Goal: Transaction & Acquisition: Purchase product/service

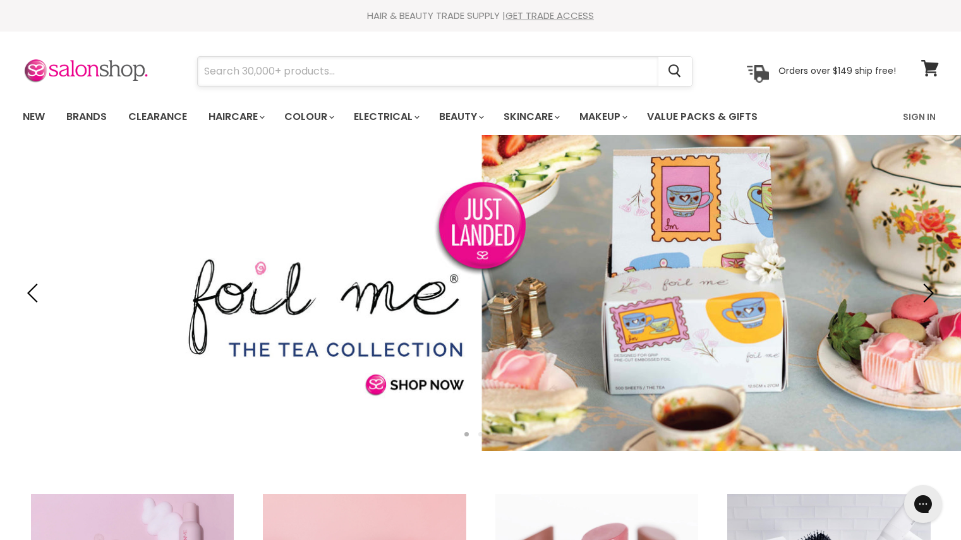
click at [430, 72] on input "Search" at bounding box center [428, 71] width 461 height 29
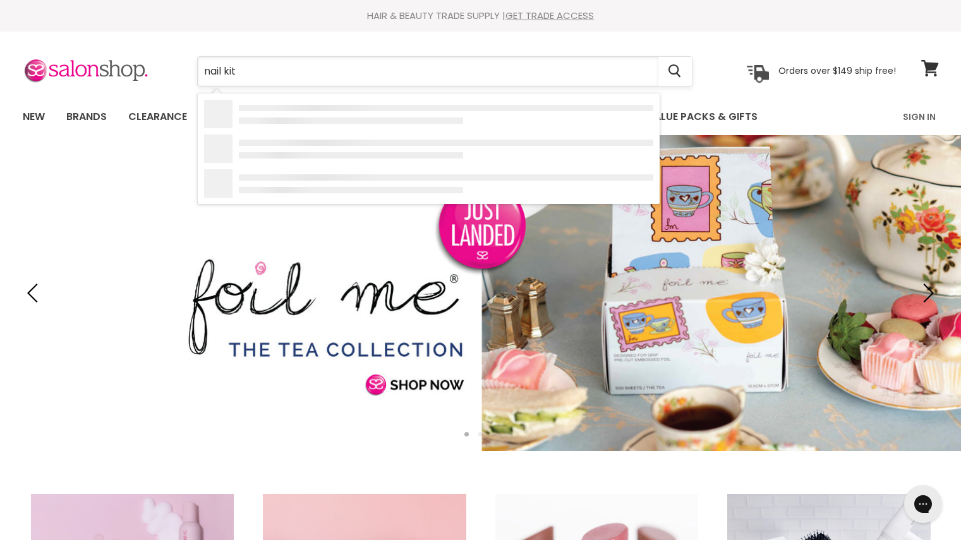
type input "nail kits"
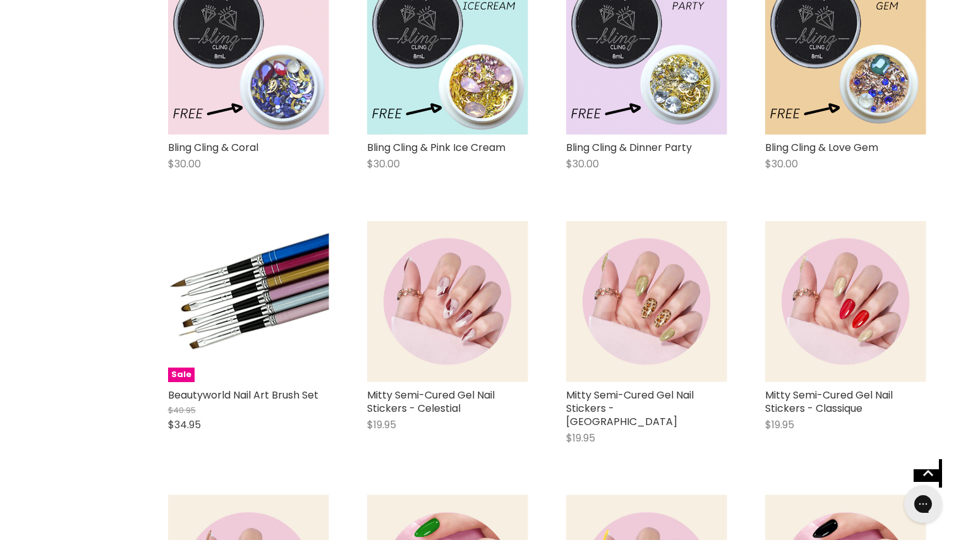
scroll to position [574, 0]
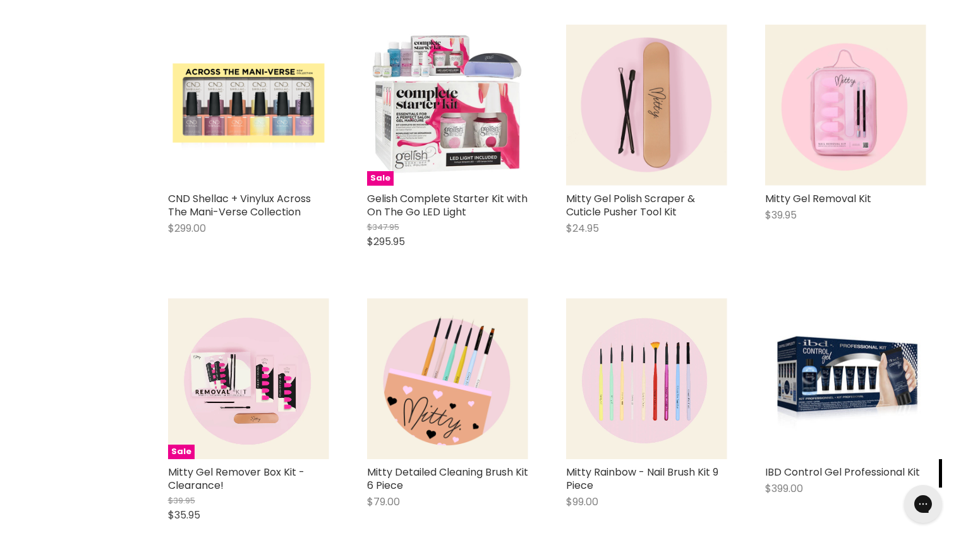
scroll to position [2936, 0]
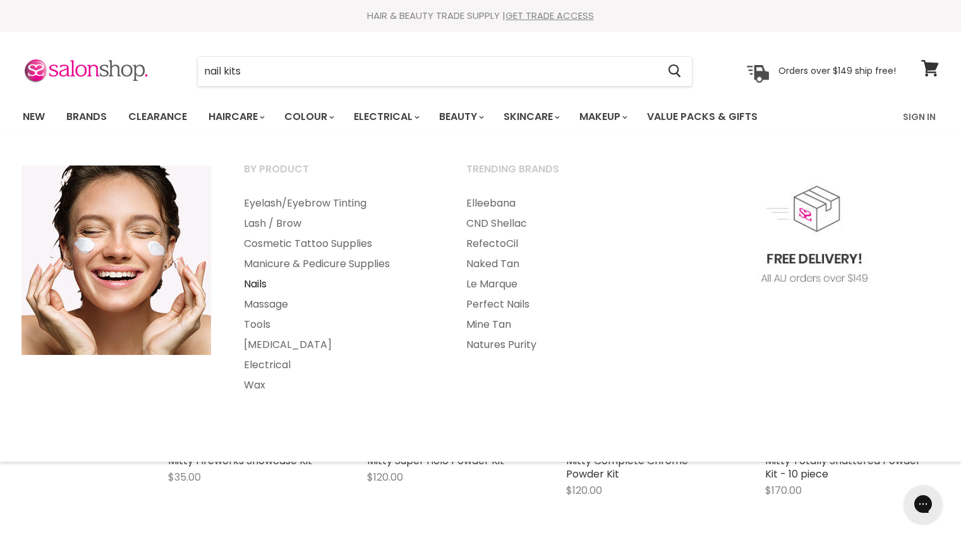
click at [261, 287] on link "Nails" at bounding box center [338, 284] width 220 height 20
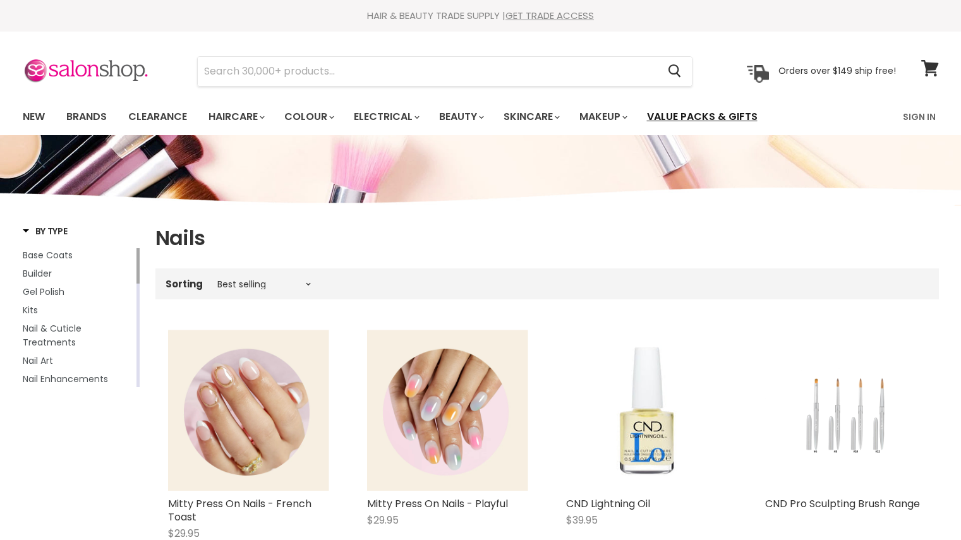
click at [722, 116] on link "Value Packs & Gifts" at bounding box center [703, 117] width 130 height 27
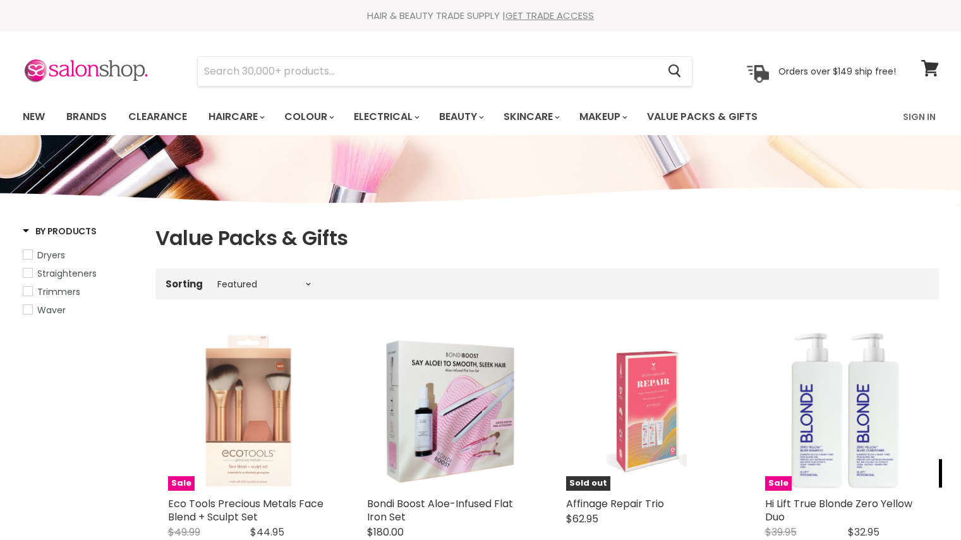
select select "manual"
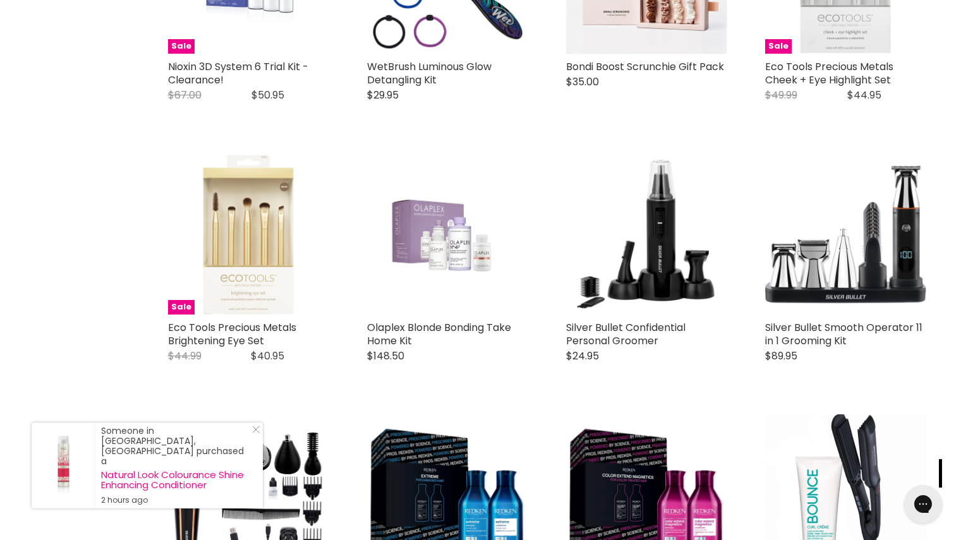
scroll to position [1756, 0]
click at [262, 458] on div "Someone in Morayfield, Australia purchased a Natural Look Colourance Shine Enha…" at bounding box center [147, 466] width 231 height 86
click at [255, 434] on icon "Close Icon" at bounding box center [256, 430] width 8 height 8
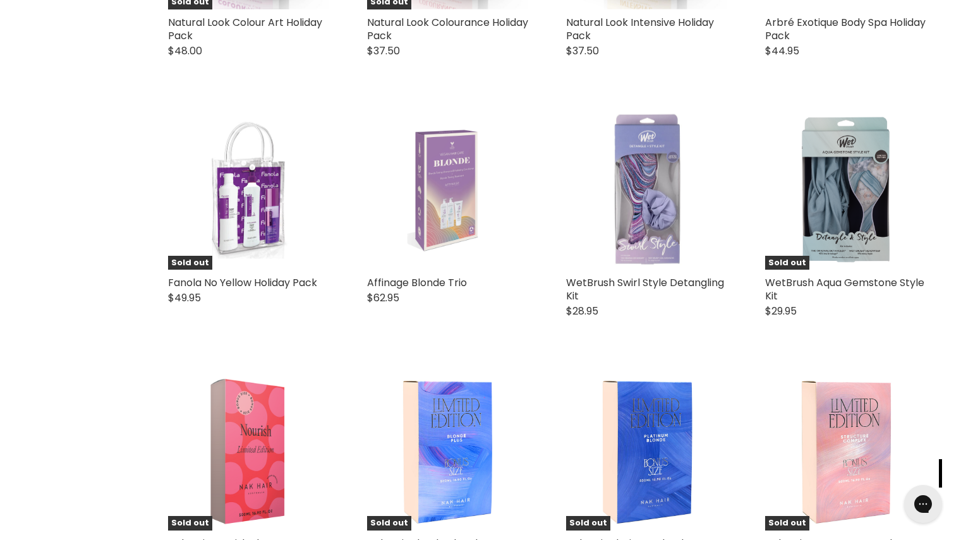
scroll to position [2621, 0]
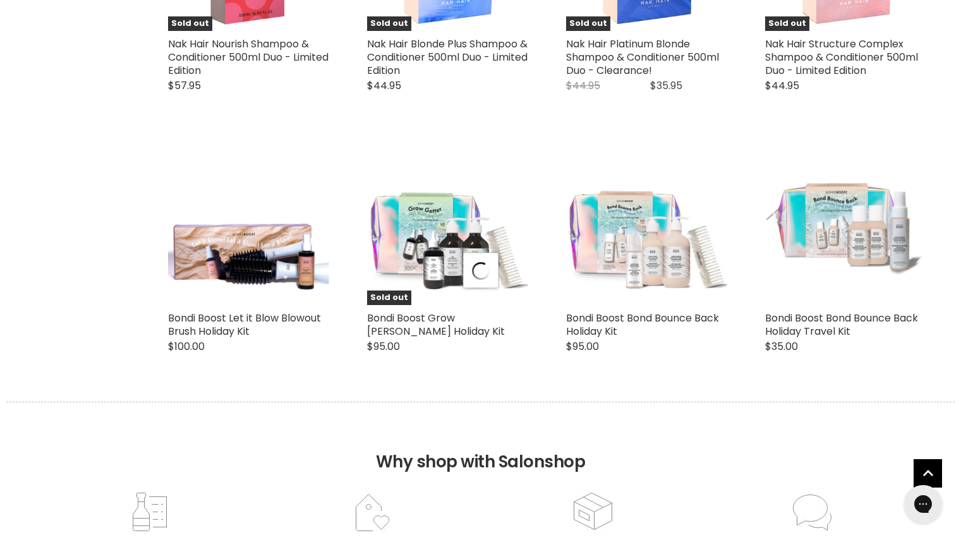
select select "manual"
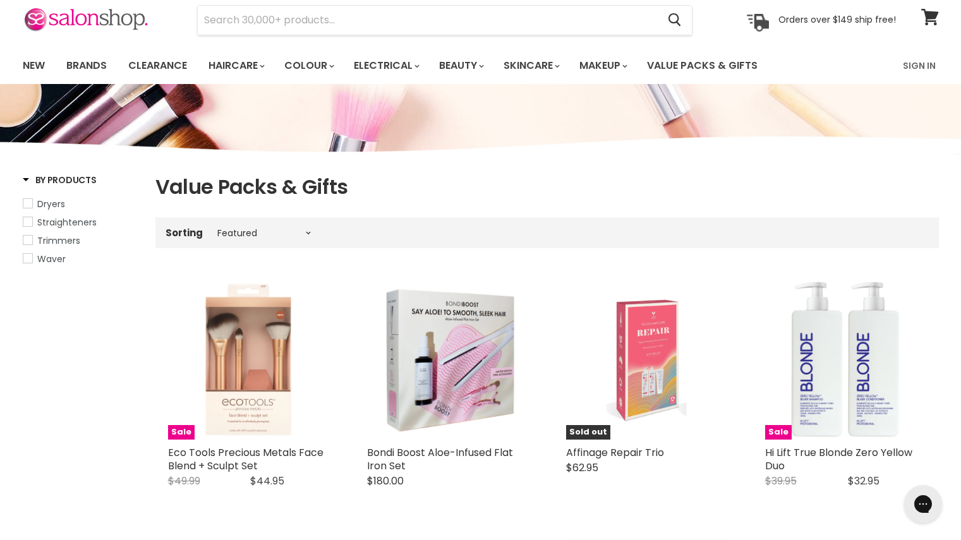
scroll to position [32, 0]
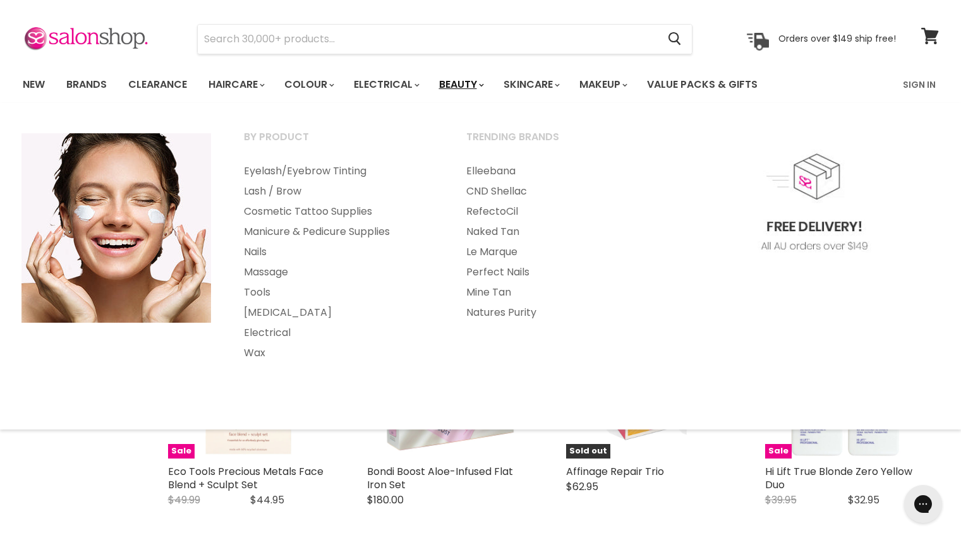
click at [483, 82] on link "Beauty" at bounding box center [461, 84] width 62 height 27
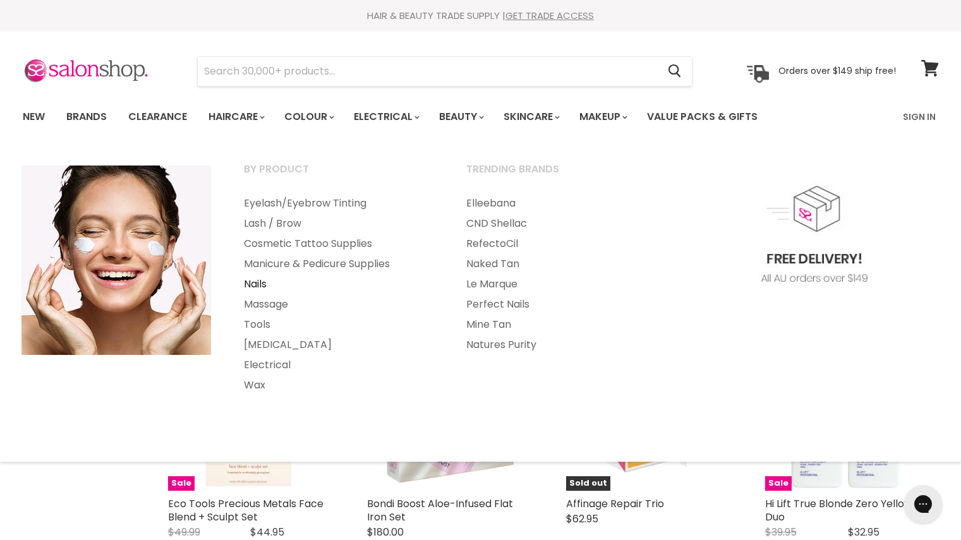
click at [260, 287] on link "Nails" at bounding box center [338, 284] width 220 height 20
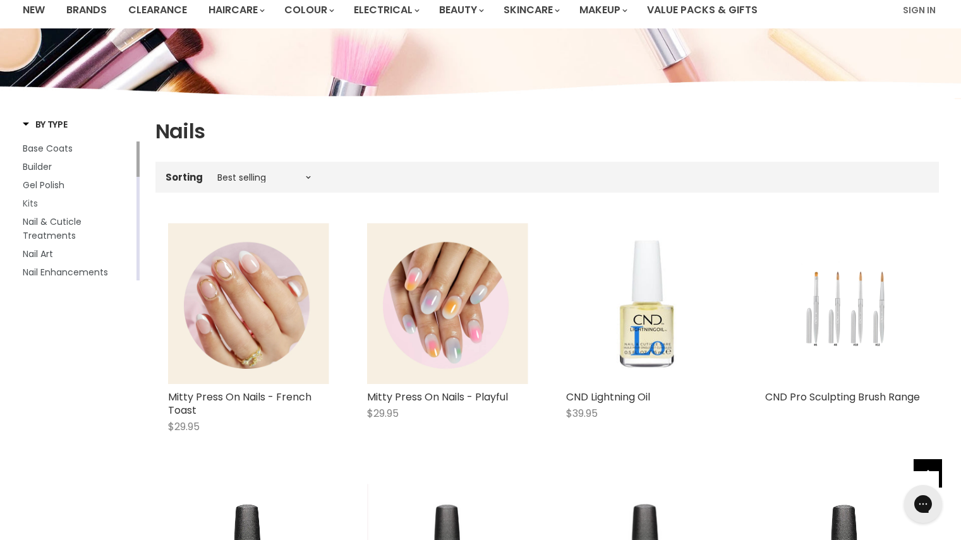
click at [30, 203] on span "Kits" at bounding box center [30, 203] width 15 height 13
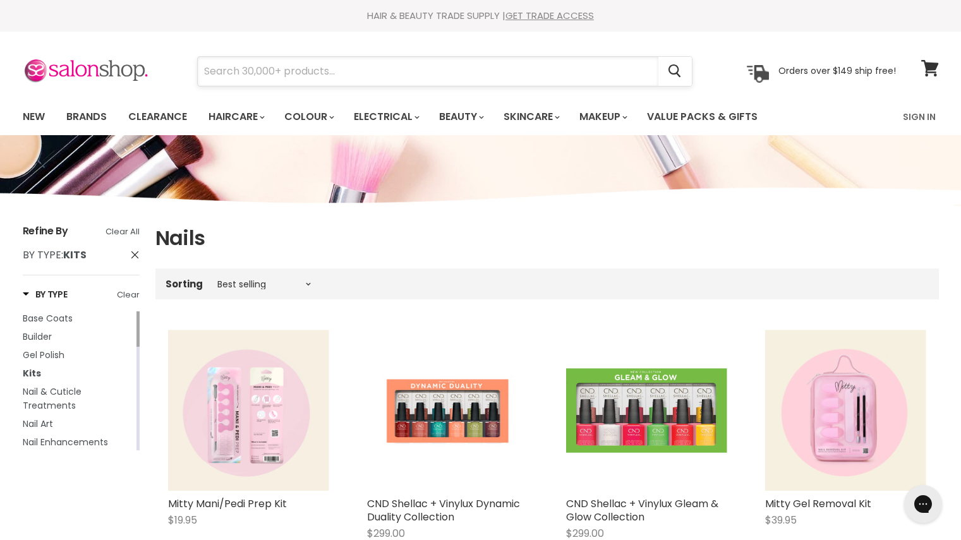
click at [320, 70] on input "Search" at bounding box center [428, 71] width 461 height 29
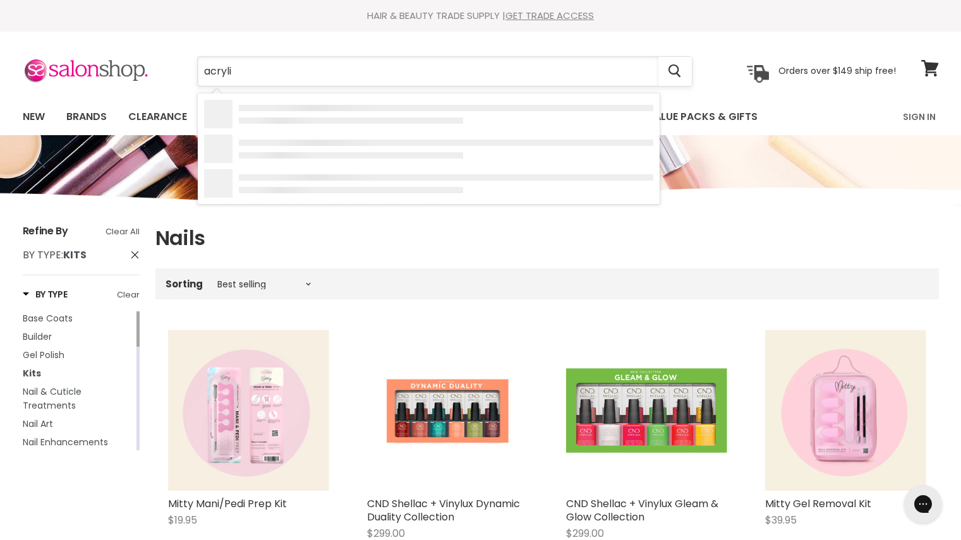
type input "acrylic"
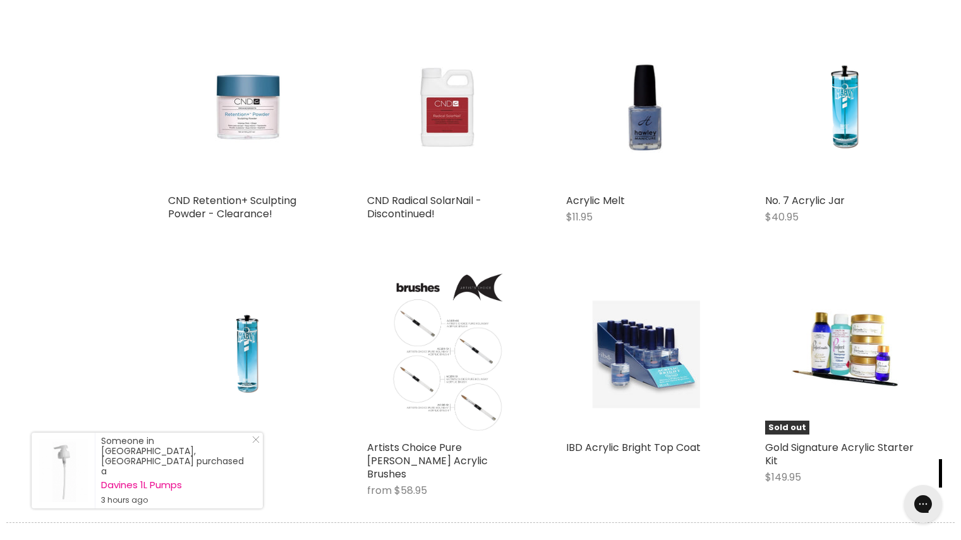
scroll to position [1009, 0]
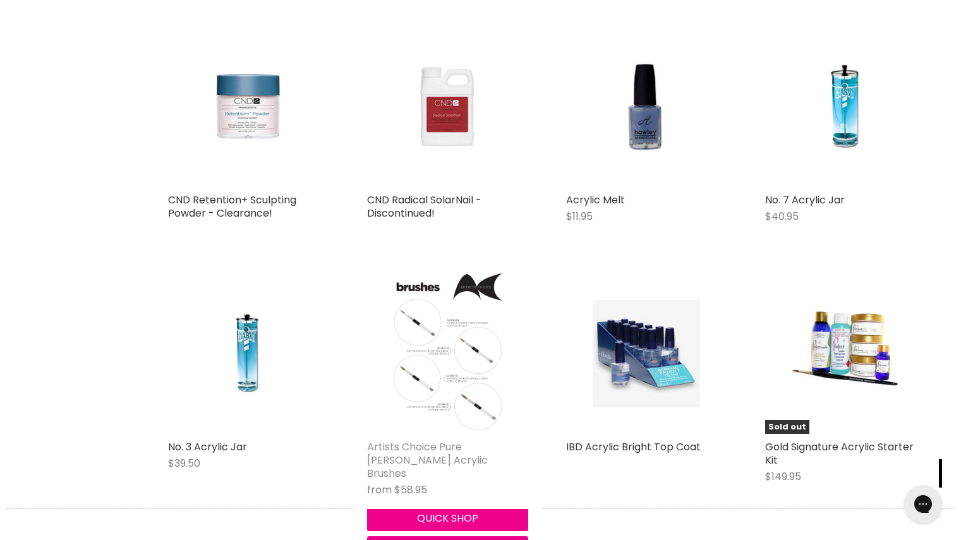
click at [405, 452] on link "Artists Choice Pure [PERSON_NAME] Acrylic Brushes" at bounding box center [427, 460] width 121 height 41
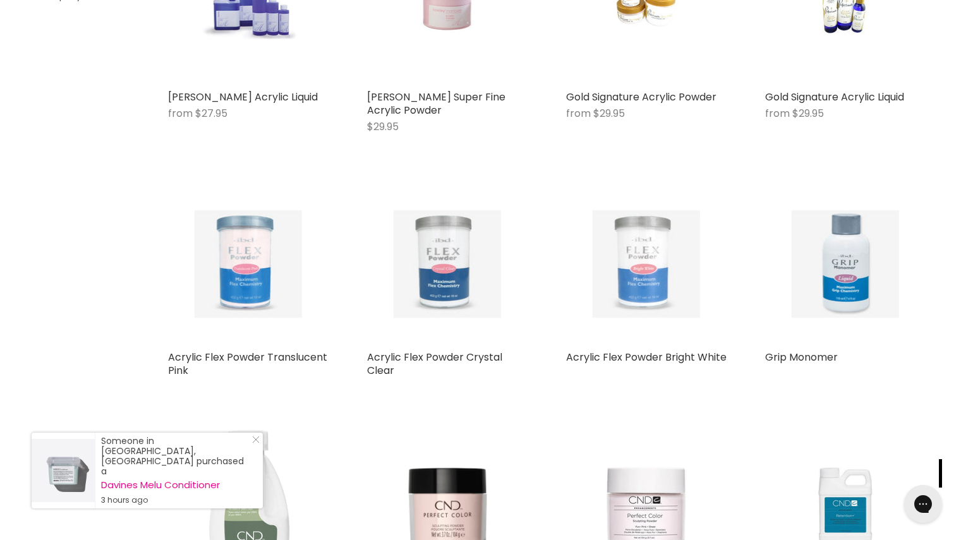
scroll to position [367, 0]
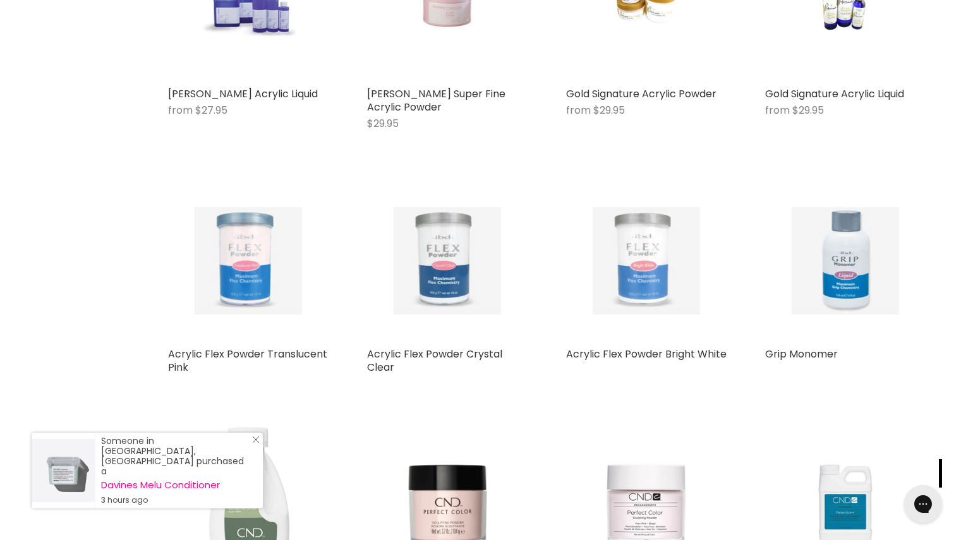
click at [258, 444] on icon "Close Icon" at bounding box center [256, 440] width 8 height 8
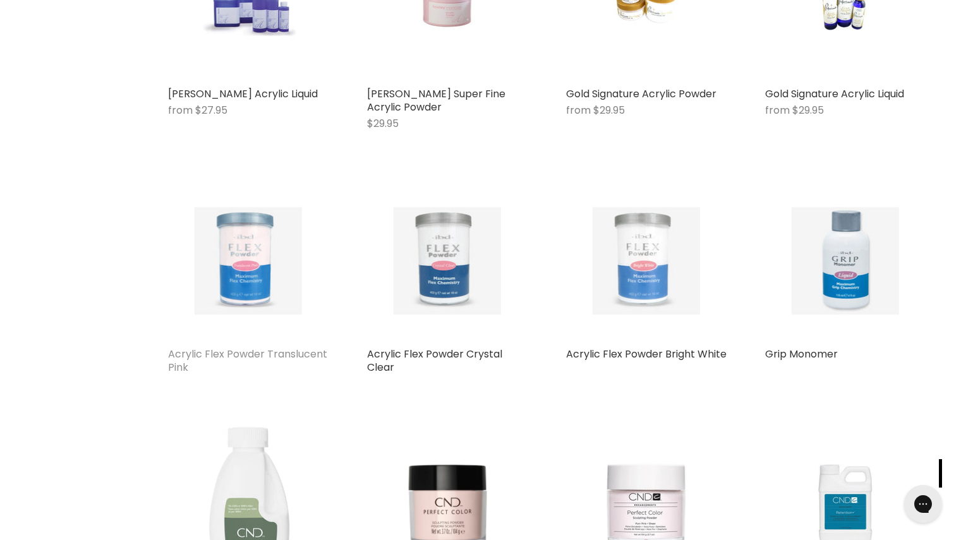
click at [286, 360] on link "Acrylic Flex Powder Translucent Pink" at bounding box center [247, 361] width 159 height 28
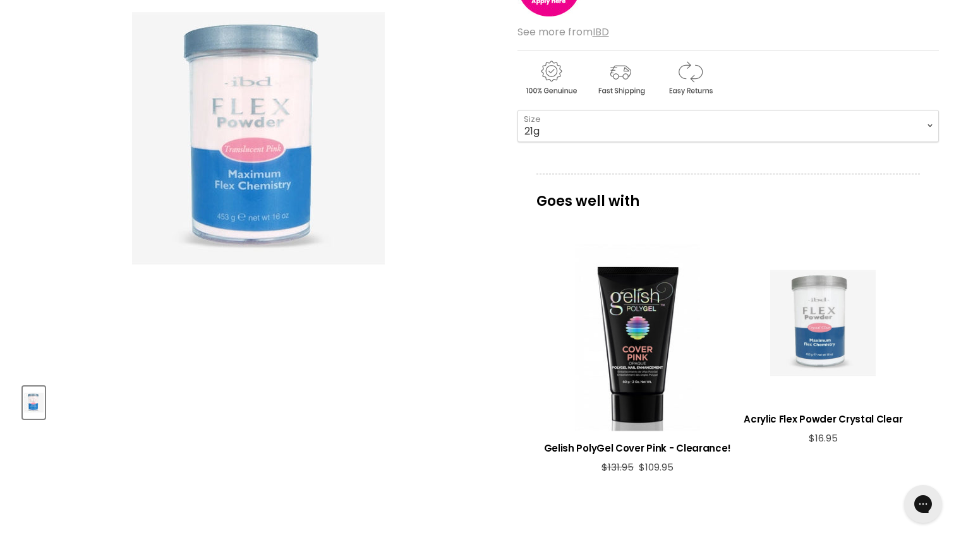
scroll to position [250, 0]
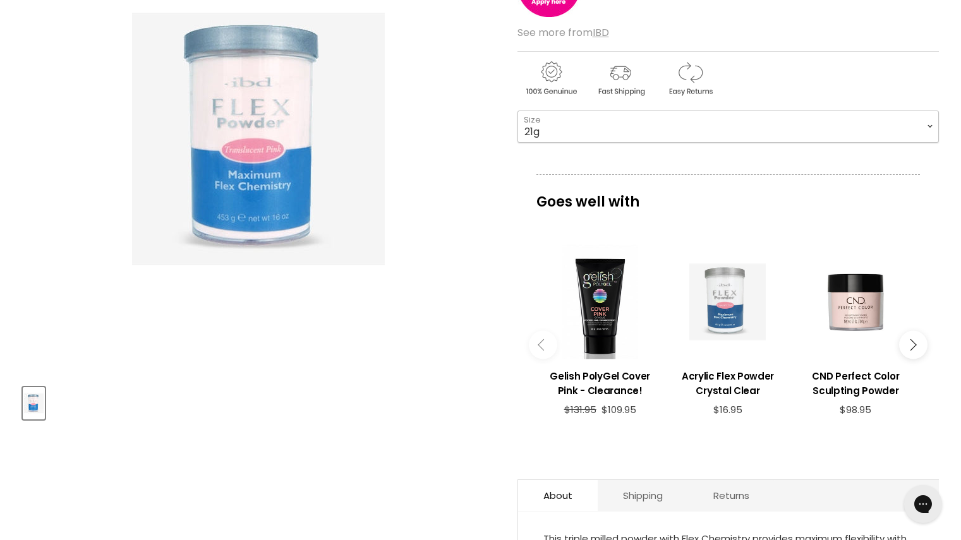
click at [852, 124] on select "21g 113g" at bounding box center [729, 127] width 422 height 32
click at [518, 111] on select "21g 113g" at bounding box center [729, 127] width 422 height 32
select select "113g"
